Goal: Download file/media

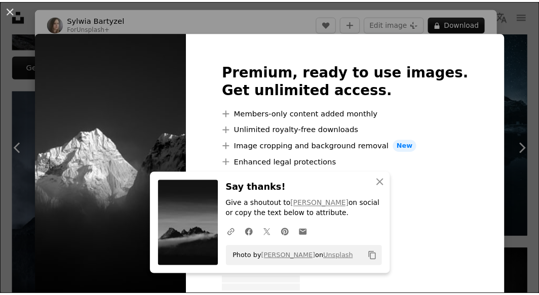
scroll to position [426, 0]
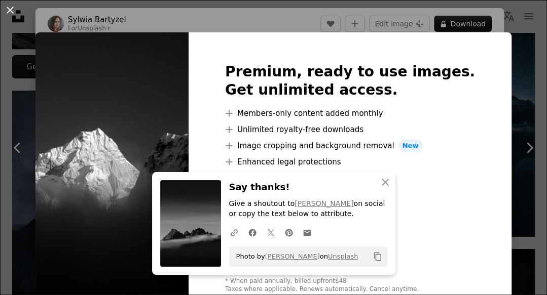
click at [516, 26] on div "An X shape Premium, ready to use images. Get unlimited access. A plus sign Memb…" at bounding box center [273, 147] width 547 height 295
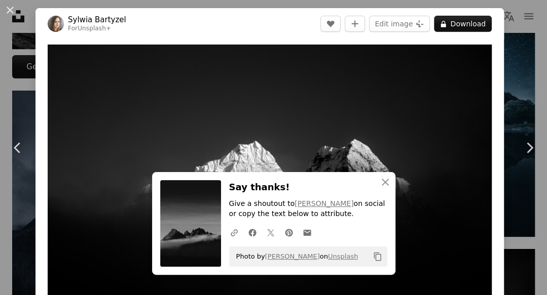
click at [525, 14] on div "An X shape Chevron left Chevron right [PERSON_NAME] For Unsplash+ A heart A plu…" at bounding box center [273, 147] width 547 height 295
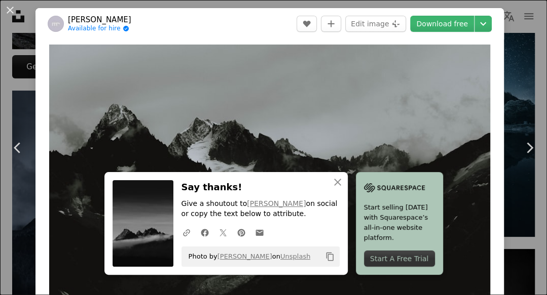
click at [516, 64] on div "An X shape Chevron left Chevron right [PERSON_NAME] Available for hire A checkm…" at bounding box center [273, 147] width 547 height 295
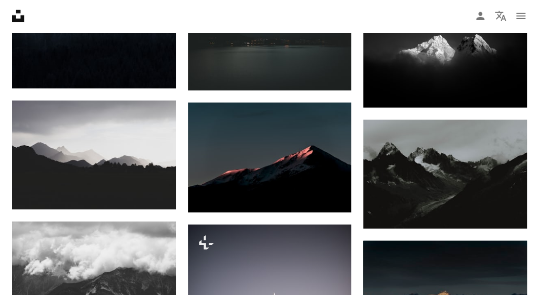
scroll to position [973, 0]
